Goal: Task Accomplishment & Management: Manage account settings

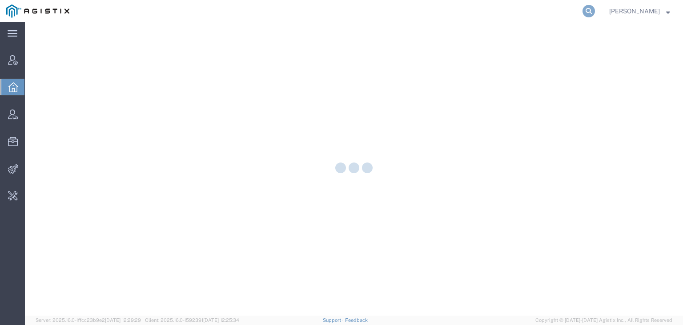
click at [583, 13] on icon at bounding box center [589, 11] width 12 height 12
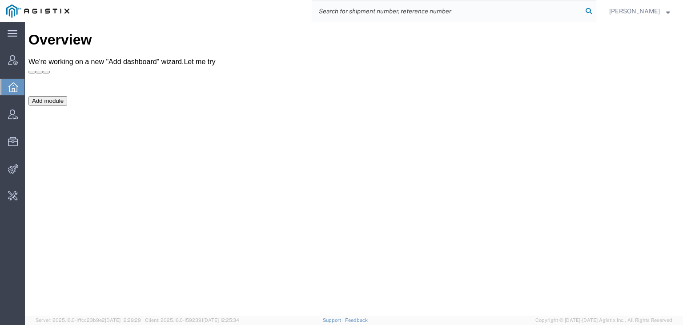
paste input "achaggerty@lkqcorp.com"
type input "achaggerty@lkqcorp.com"
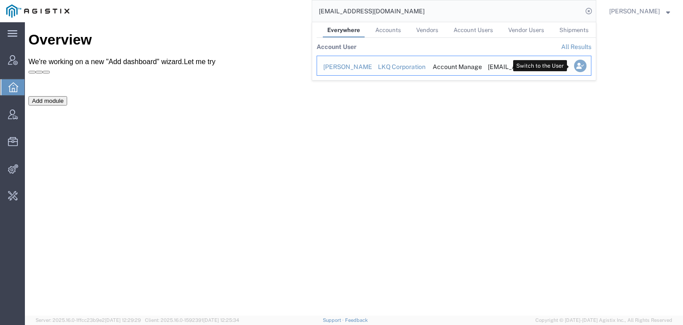
click at [574, 66] on icon "Search Results" at bounding box center [580, 66] width 12 height 12
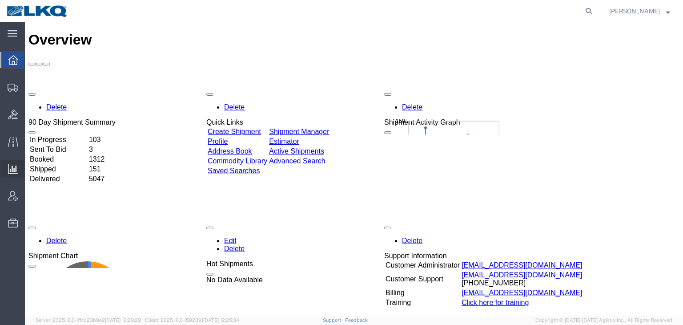
click at [0, 0] on span "Analyses" at bounding box center [0, 0] width 0 height 0
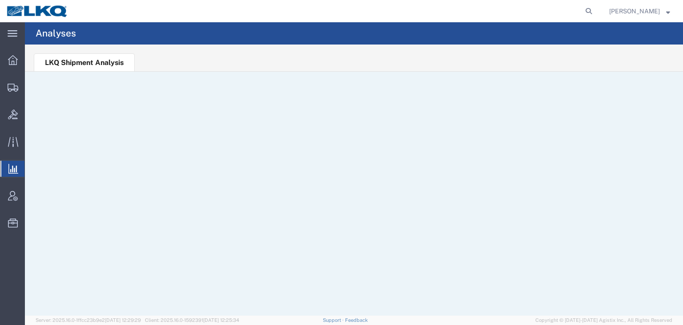
click at [644, 16] on div "[PERSON_NAME]" at bounding box center [640, 11] width 74 height 22
click at [644, 12] on span "[PERSON_NAME]" at bounding box center [634, 11] width 51 height 10
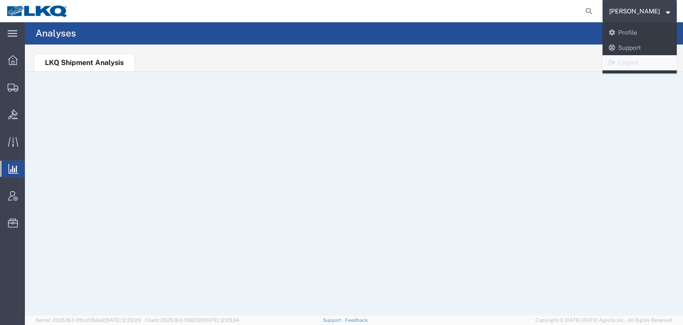
click at [626, 64] on link "Logout" at bounding box center [640, 62] width 74 height 15
